Goal: Check status: Check status

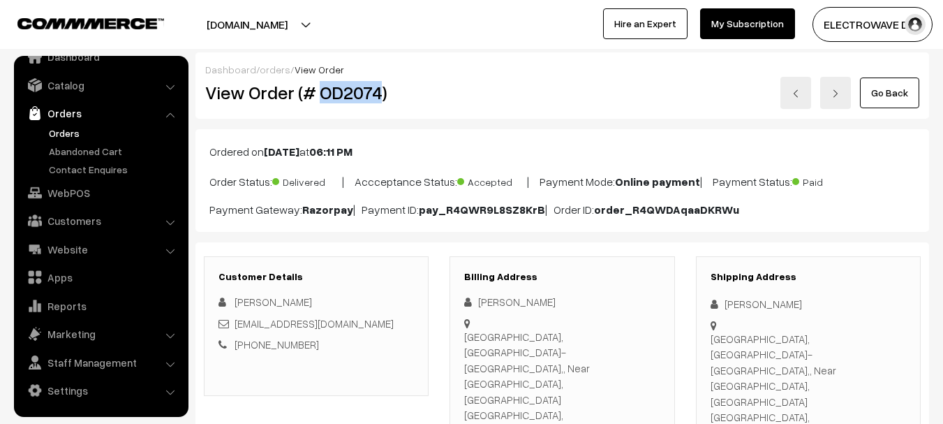
click at [803, 96] on link at bounding box center [796, 93] width 31 height 32
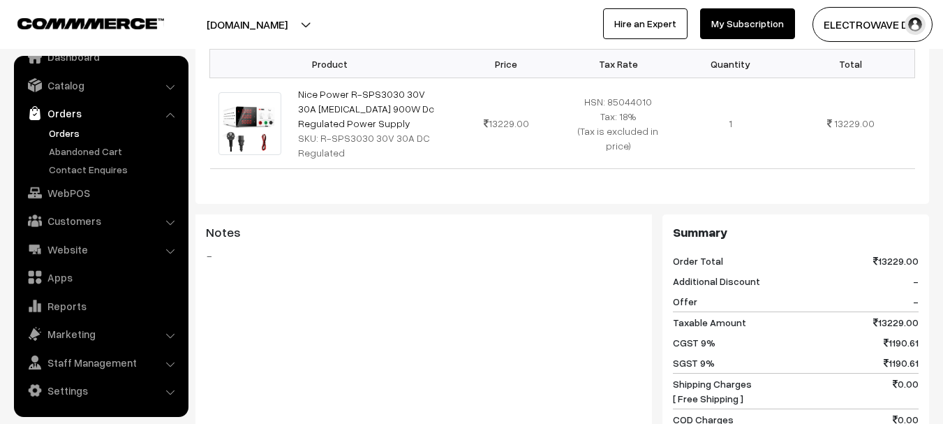
scroll to position [629, 0]
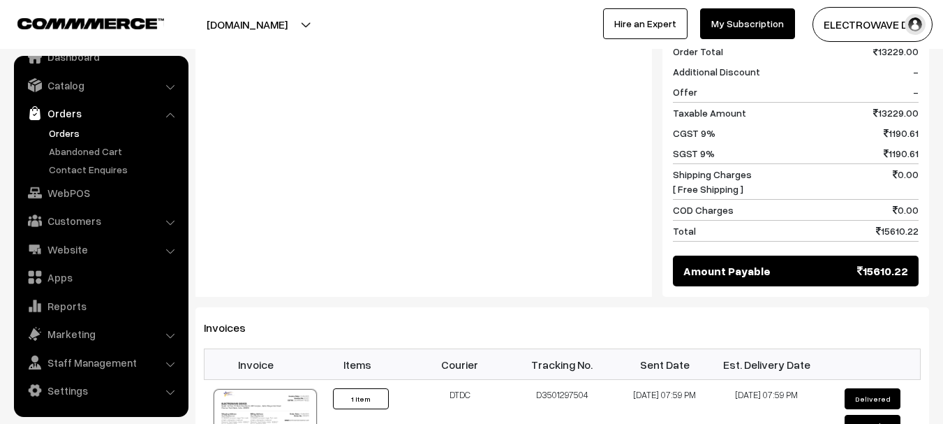
click at [894, 105] on span "13229.00" at bounding box center [896, 112] width 45 height 15
copy span "13229.00"
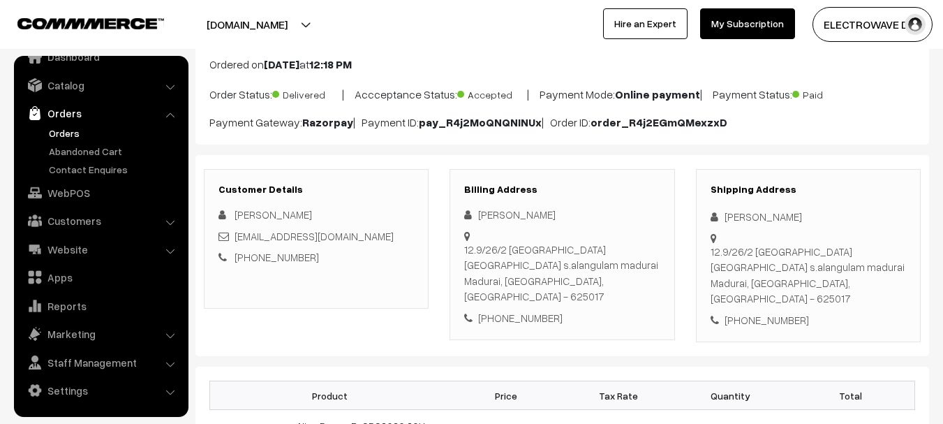
scroll to position [0, 0]
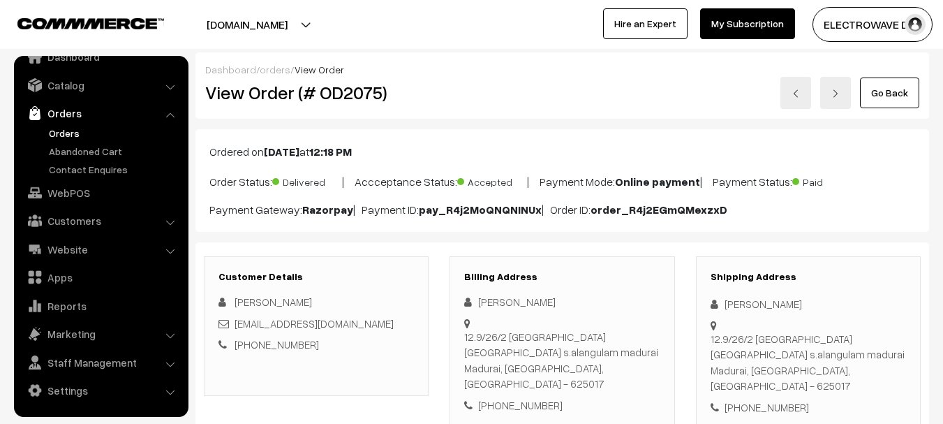
click at [679, 182] on b "Online payment" at bounding box center [657, 182] width 85 height 14
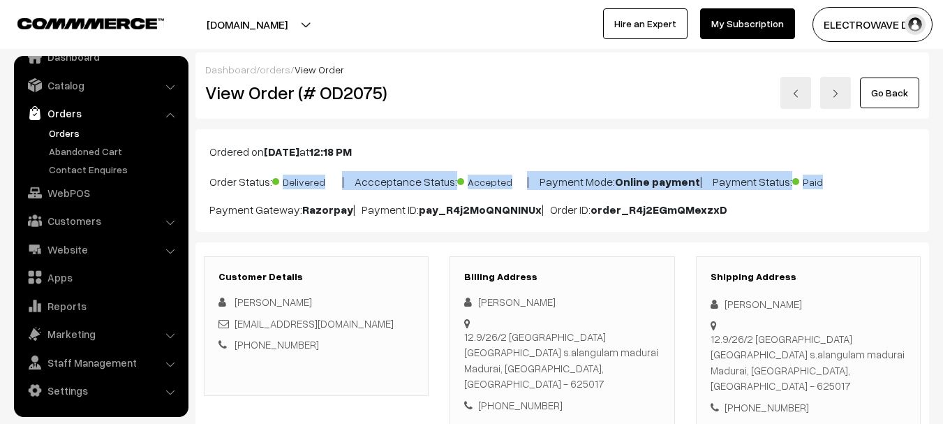
click at [679, 182] on b "Online payment" at bounding box center [657, 182] width 85 height 14
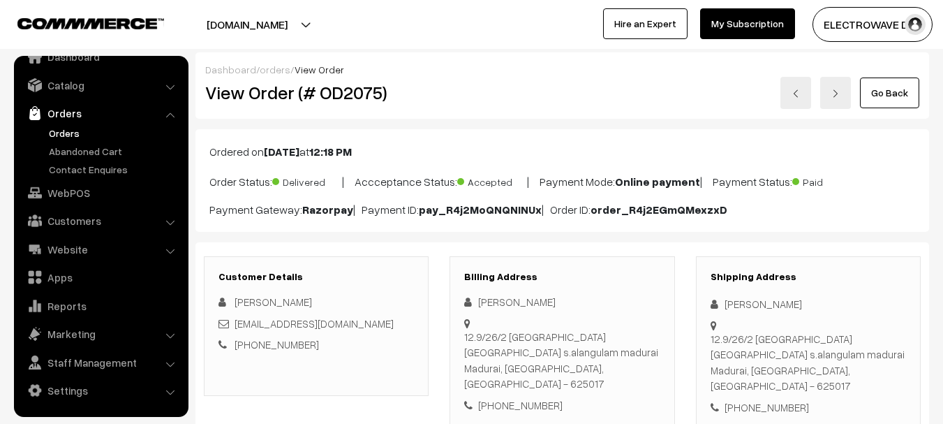
click at [685, 222] on div "Ordered on [DATE] 12:18 PM Order Status: Delivered | Accceptance Status: Accept…" at bounding box center [563, 180] width 734 height 103
click at [796, 89] on img at bounding box center [796, 93] width 8 height 8
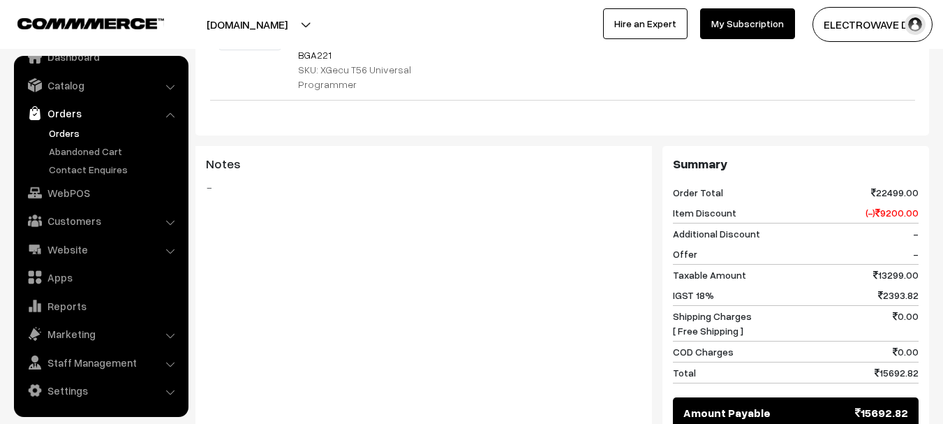
scroll to position [629, 0]
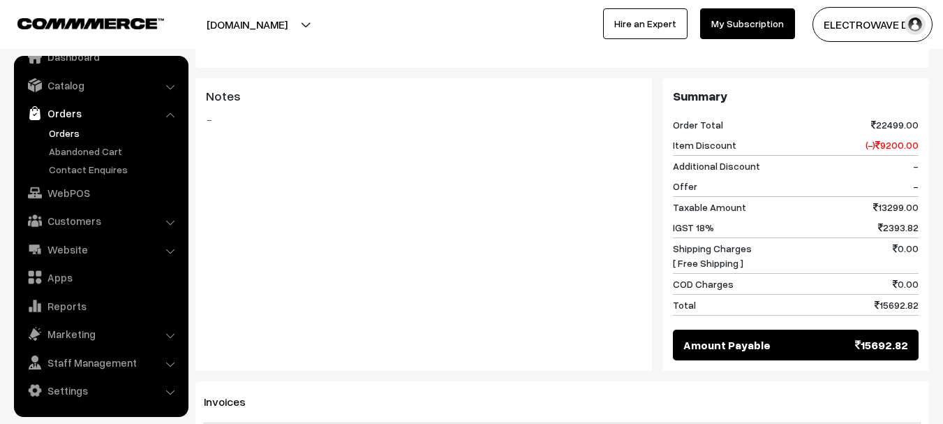
click at [896, 200] on span "13299.00" at bounding box center [896, 207] width 45 height 15
copy span "13299.00"
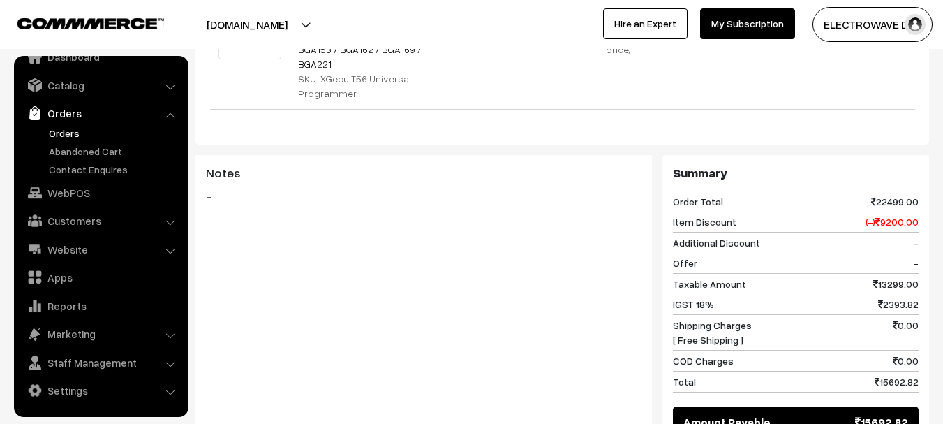
scroll to position [698, 0]
